Goal: Share content: Share content

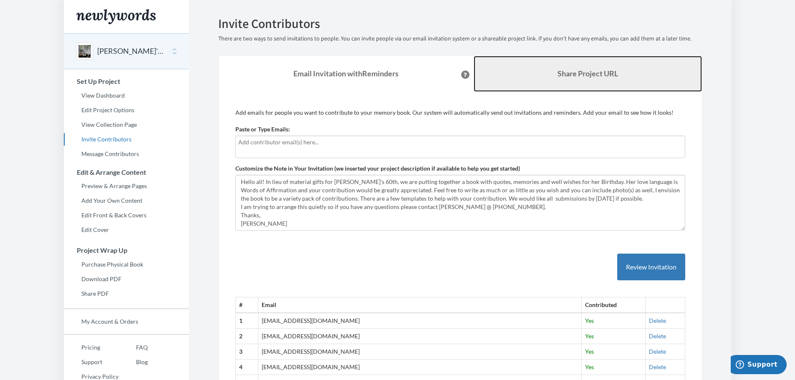
click at [577, 75] on b "Share Project URL" at bounding box center [588, 73] width 61 height 9
click at [603, 79] on link "Share Project URL" at bounding box center [588, 74] width 228 height 36
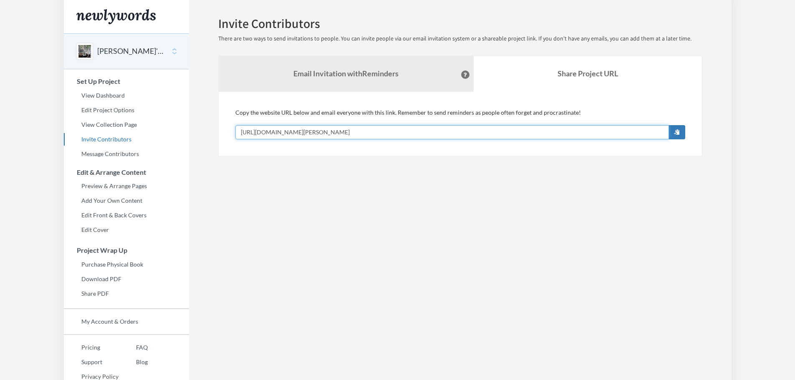
click at [461, 130] on input "[URL][DOMAIN_NAME][PERSON_NAME]" at bounding box center [452, 132] width 434 height 14
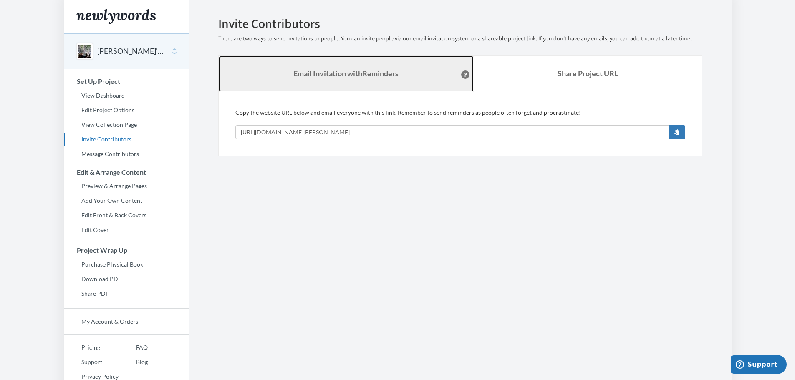
click at [402, 81] on link "Email Invitation with Reminders" at bounding box center [346, 74] width 255 height 36
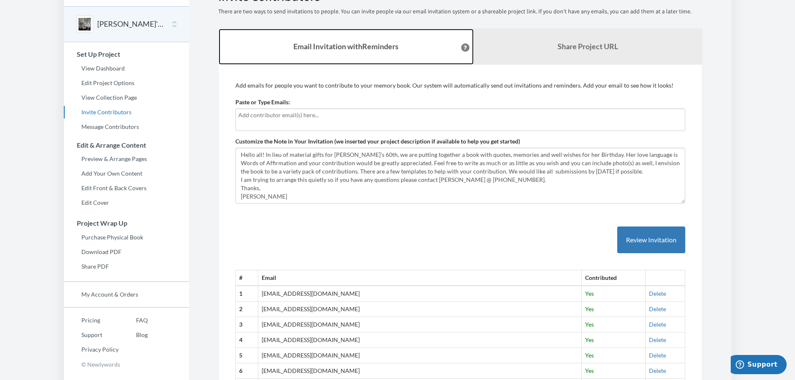
scroll to position [42, 0]
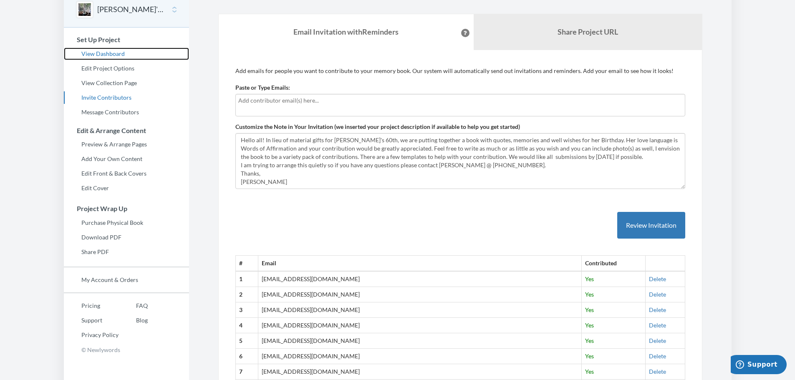
click at [115, 53] on link "View Dashboard" at bounding box center [126, 54] width 125 height 13
